Goal: Obtain resource: Obtain resource

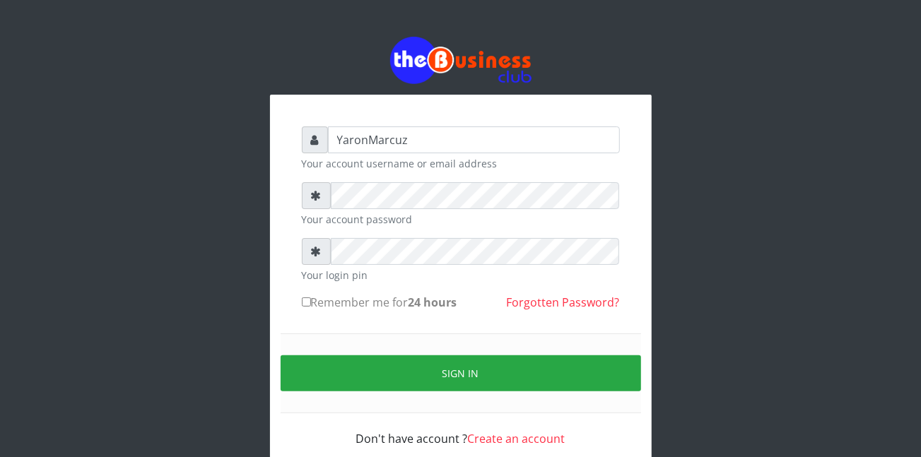
click at [305, 303] on input "Remember me for 24 hours" at bounding box center [306, 302] width 9 height 9
checkbox input "true"
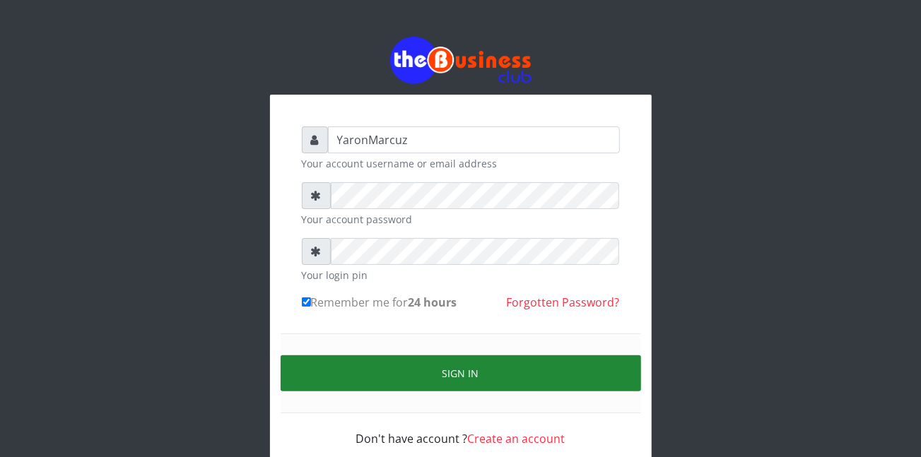
click at [357, 382] on button "Sign in" at bounding box center [461, 374] width 360 height 36
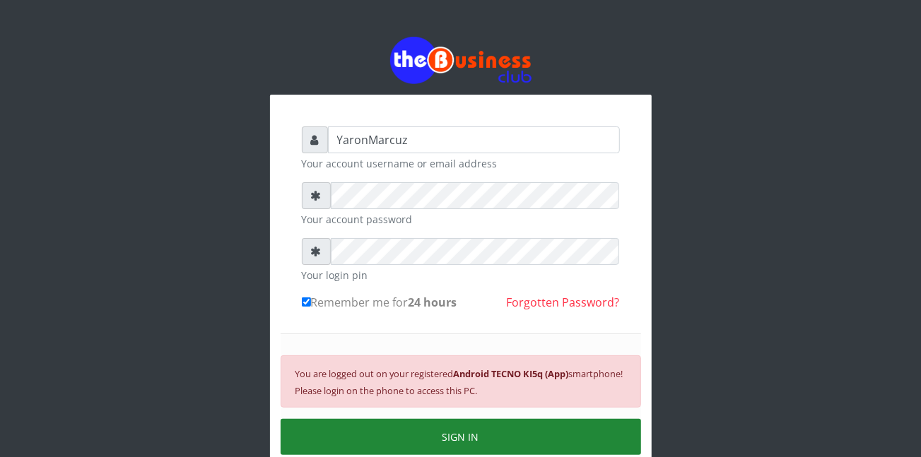
click at [461, 432] on button "SIGN IN" at bounding box center [461, 437] width 360 height 36
click at [465, 433] on button "SIGN IN" at bounding box center [461, 437] width 360 height 36
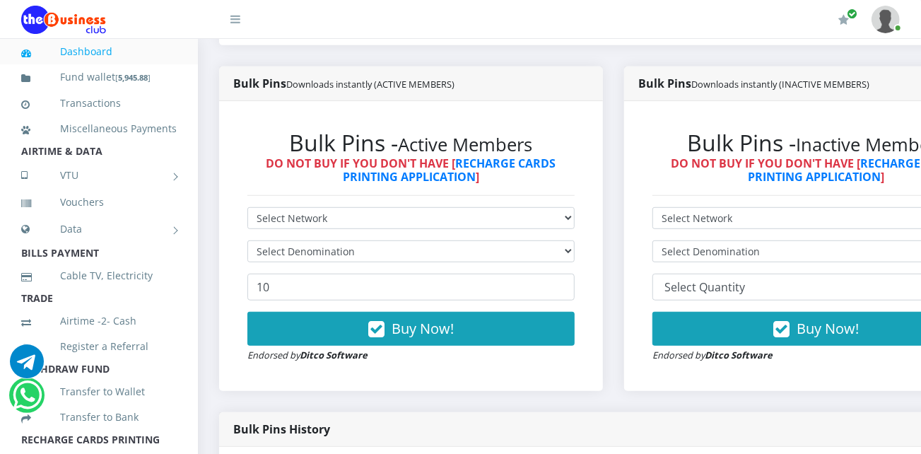
scroll to position [392, 0]
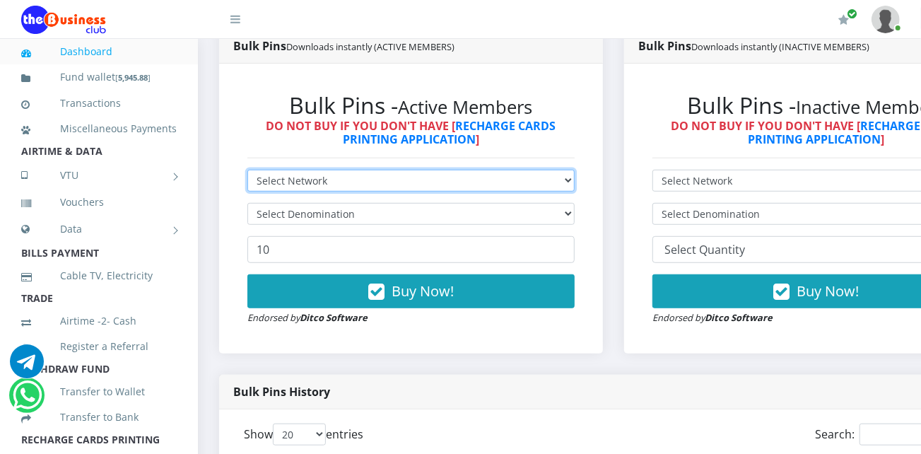
click at [561, 170] on select "Select Network MTN Globacom 9Mobile Airtel" at bounding box center [410, 181] width 327 height 22
select select "MTN"
click at [247, 170] on select "Select Network MTN Globacom 9Mobile Airtel" at bounding box center [410, 181] width 327 height 22
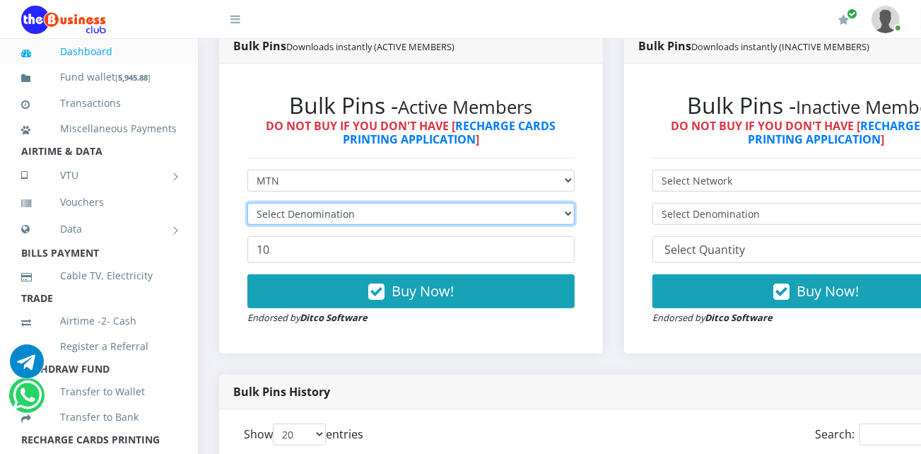
click at [569, 203] on select "Select Denomination" at bounding box center [410, 214] width 327 height 22
click at [558, 203] on select "Select Denomination" at bounding box center [410, 214] width 327 height 22
select select "969.9-1000"
click at [247, 203] on select "Select Denomination MTN NGN100 - ₦96.99 MTN NGN200 - ₦193.98 MTN NGN400 - ₦387.…" at bounding box center [410, 214] width 327 height 22
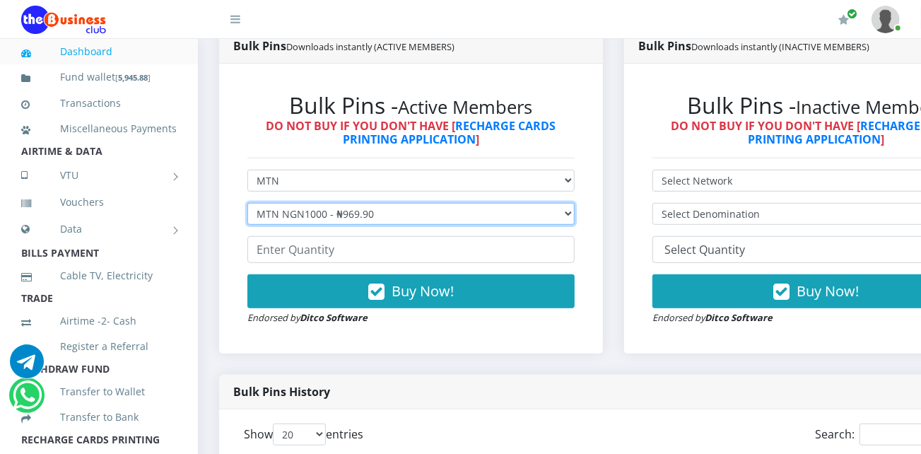
click at [563, 203] on select "Select Denomination MTN NGN100 - ₦96.99 MTN NGN200 - ₦193.98 MTN NGN400 - ₦387.…" at bounding box center [410, 214] width 327 height 22
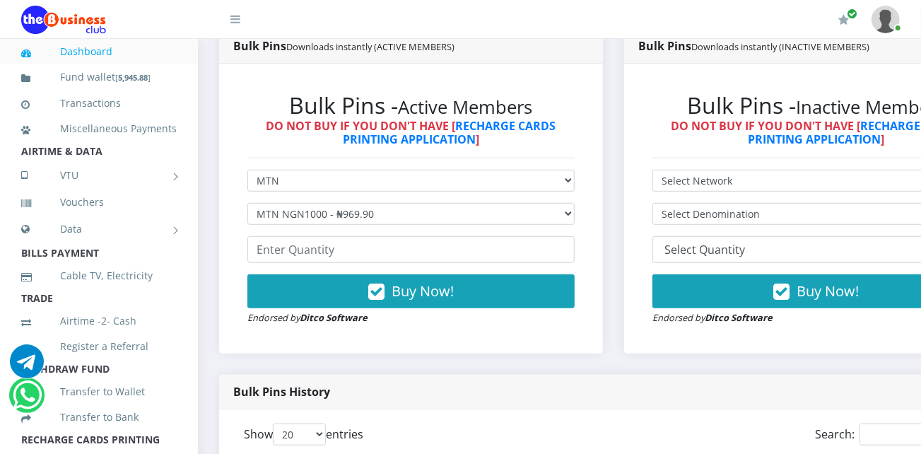
click at [352, 146] on div "Bulk Pins - Active Members DO NOT BUY IF YOU DON'T HAVE [ RECHARGE CARDS PRINTI…" at bounding box center [411, 209] width 356 height 262
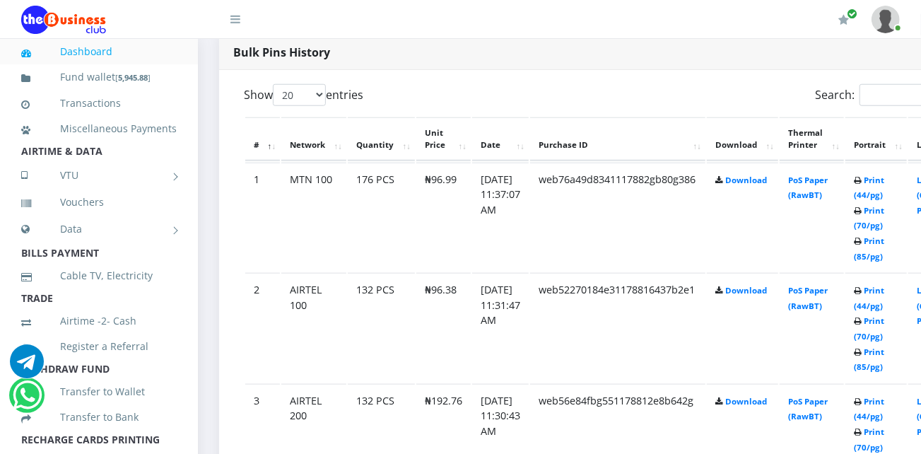
scroll to position [942, 0]
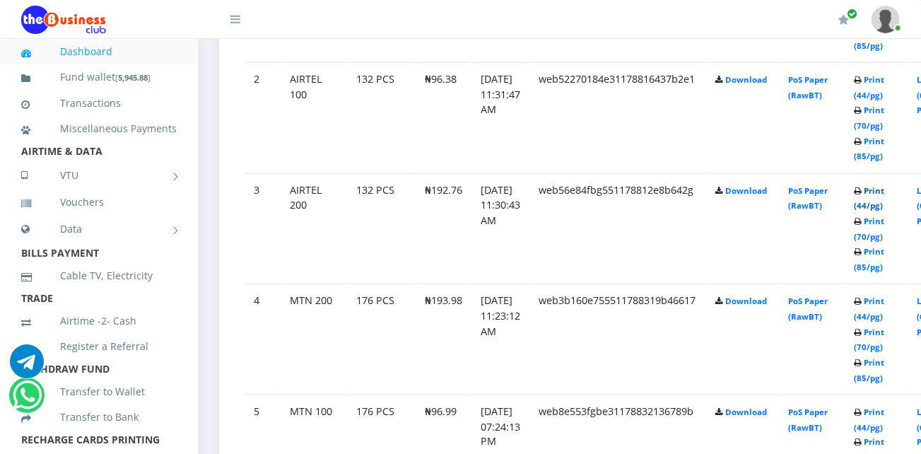
click at [868, 185] on link "Print (44/pg)" at bounding box center [869, 198] width 30 height 26
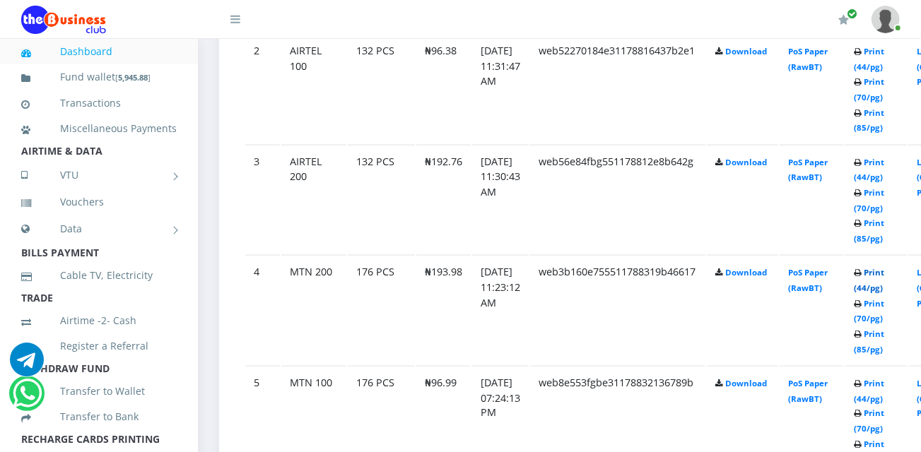
click at [865, 267] on link "Print (44/pg)" at bounding box center [869, 280] width 30 height 26
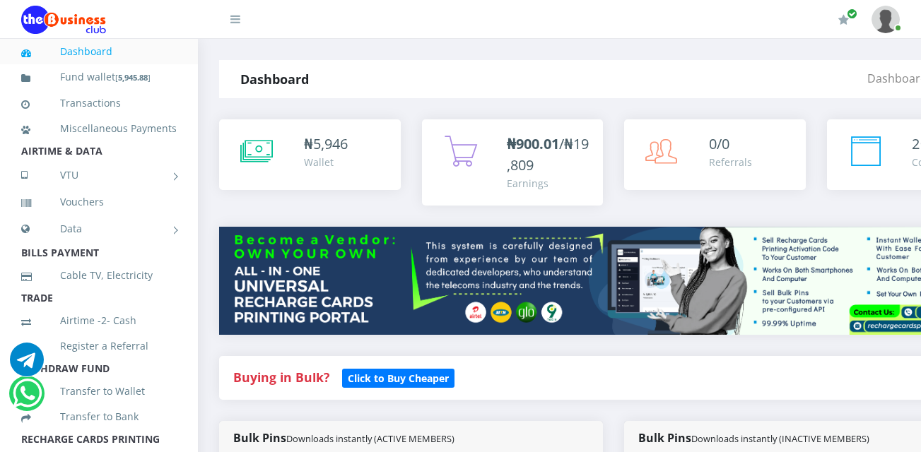
select select "MTN"
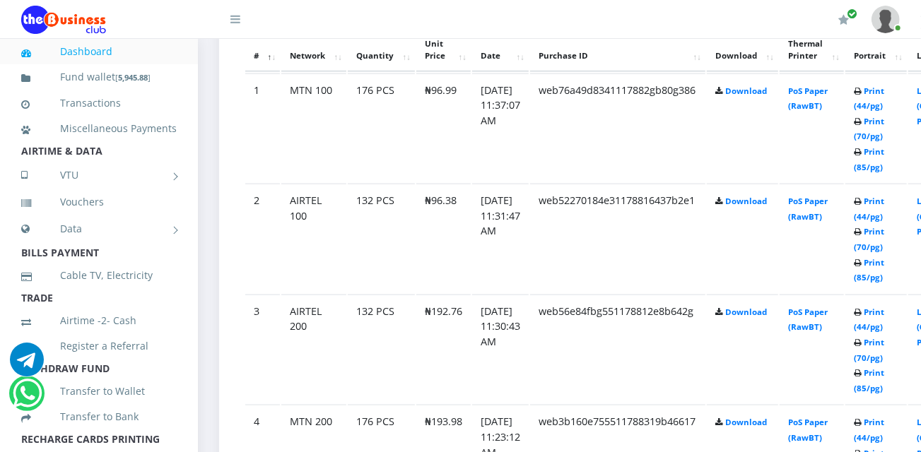
scroll to position [802, 0]
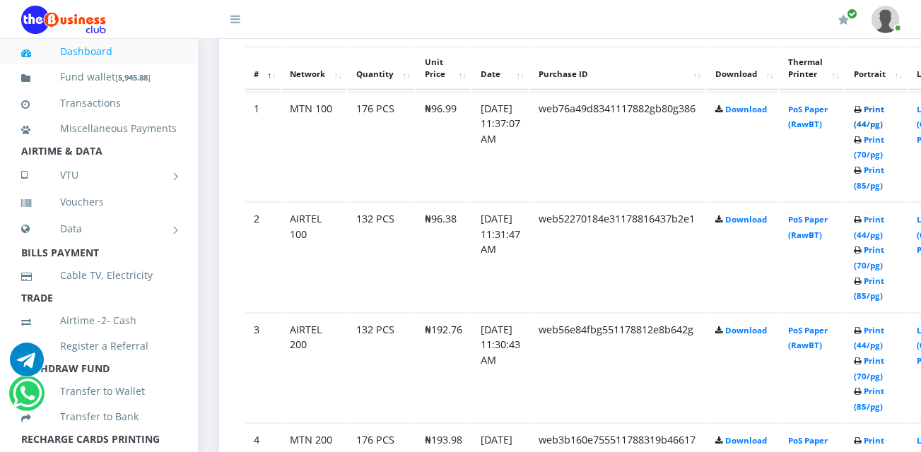
click at [865, 104] on link "Print (44/pg)" at bounding box center [869, 117] width 30 height 26
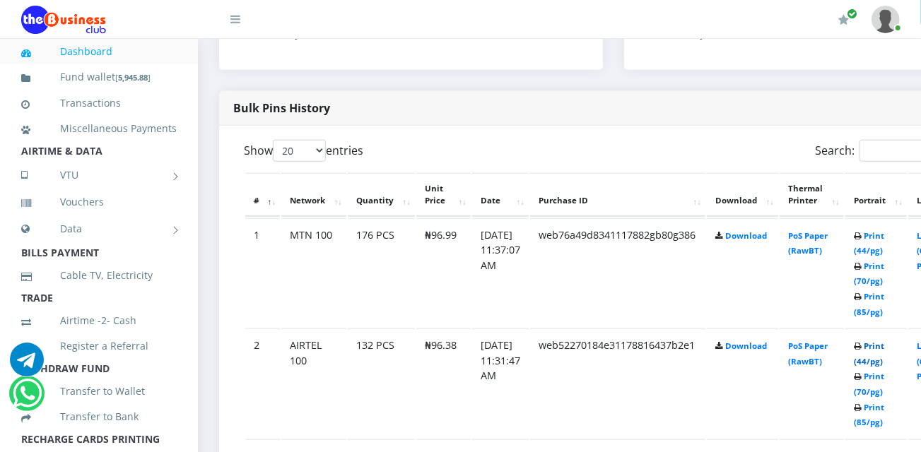
click at [873, 341] on link "Print (44/pg)" at bounding box center [869, 354] width 30 height 26
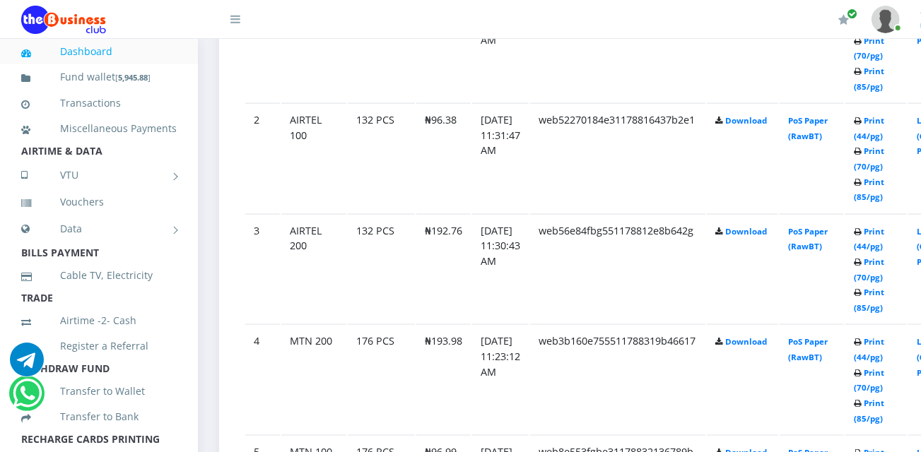
scroll to position [908, 0]
